Goal: Ask a question: Seek information or help from site administrators or community

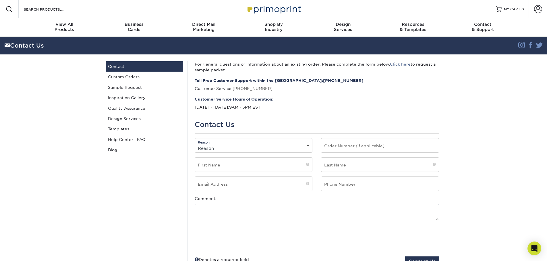
click at [235, 146] on select "Reason General File Preparation Order Status Online Design Issue with your prin…" at bounding box center [253, 148] width 117 height 8
select select "General"
click at [195, 144] on select "Reason General File Preparation Order Status Online Design Issue with your prin…" at bounding box center [253, 148] width 117 height 8
click at [346, 146] on input "text" at bounding box center [379, 146] width 117 height 14
click at [214, 170] on input "text" at bounding box center [253, 165] width 117 height 14
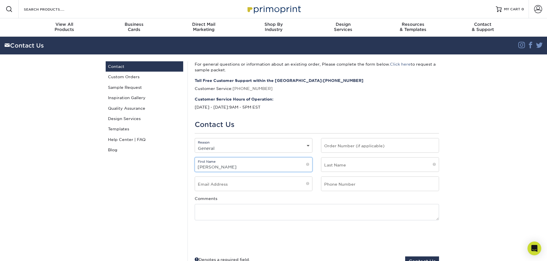
type input "Monica"
type input "Martin"
click at [210, 186] on input "email" at bounding box center [253, 184] width 117 height 14
type input "mmartin@weoneil.com"
type input "310-643-7900"
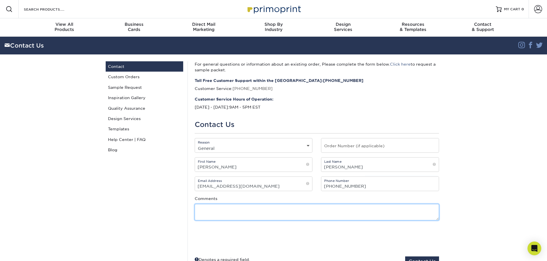
click at [219, 210] on textarea at bounding box center [317, 212] width 244 height 16
click at [216, 213] on textarea at bounding box center [317, 212] width 244 height 16
click at [216, 213] on textarea "Hello, I" at bounding box center [317, 212] width 244 height 16
click at [363, 208] on textarea "Hello, I'd like to know if you have received check #5429634 for invoice #" at bounding box center [317, 212] width 244 height 16
paste textarea "25717-71468-87277"
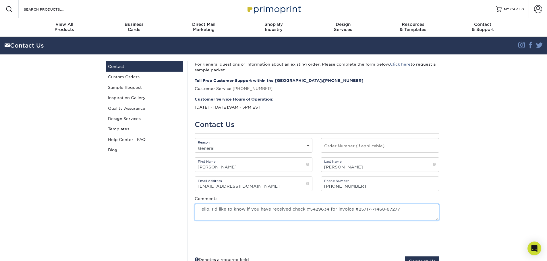
click at [404, 210] on textarea "Hello, I'd like to know if you have received check #5429634 for invoice #25717-…" at bounding box center [317, 212] width 244 height 16
click at [216, 216] on textarea "Hello, I'd like to know if you have received check #5429634 for invoice #25717-…" at bounding box center [317, 212] width 244 height 16
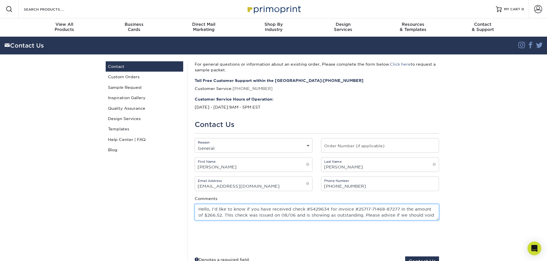
scroll to position [4, 0]
type textarea "Hello, I'd like to know if you have received check #5429634 for invoice #25717-…"
click at [352, 151] on input "text" at bounding box center [379, 146] width 117 height 14
paste input "25717-71468-87277"
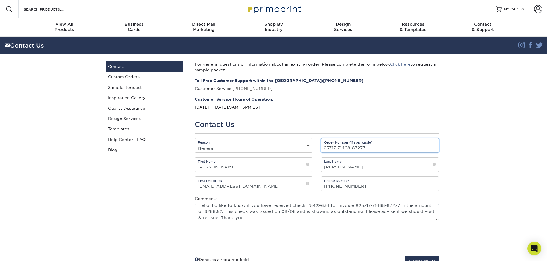
type input "25717-71468-87277"
click at [491, 141] on section "Contact Us Instagram Facebook Twitter Contact Us Contact Custom Orders Sample R…" at bounding box center [273, 155] width 547 height 237
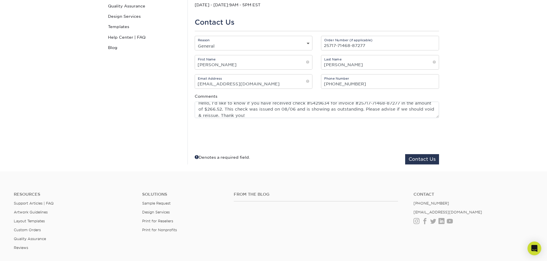
scroll to position [115, 0]
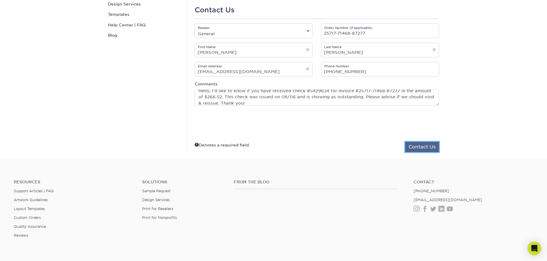
click at [414, 149] on button "Contact Us" at bounding box center [422, 147] width 34 height 10
